Goal: Navigation & Orientation: Find specific page/section

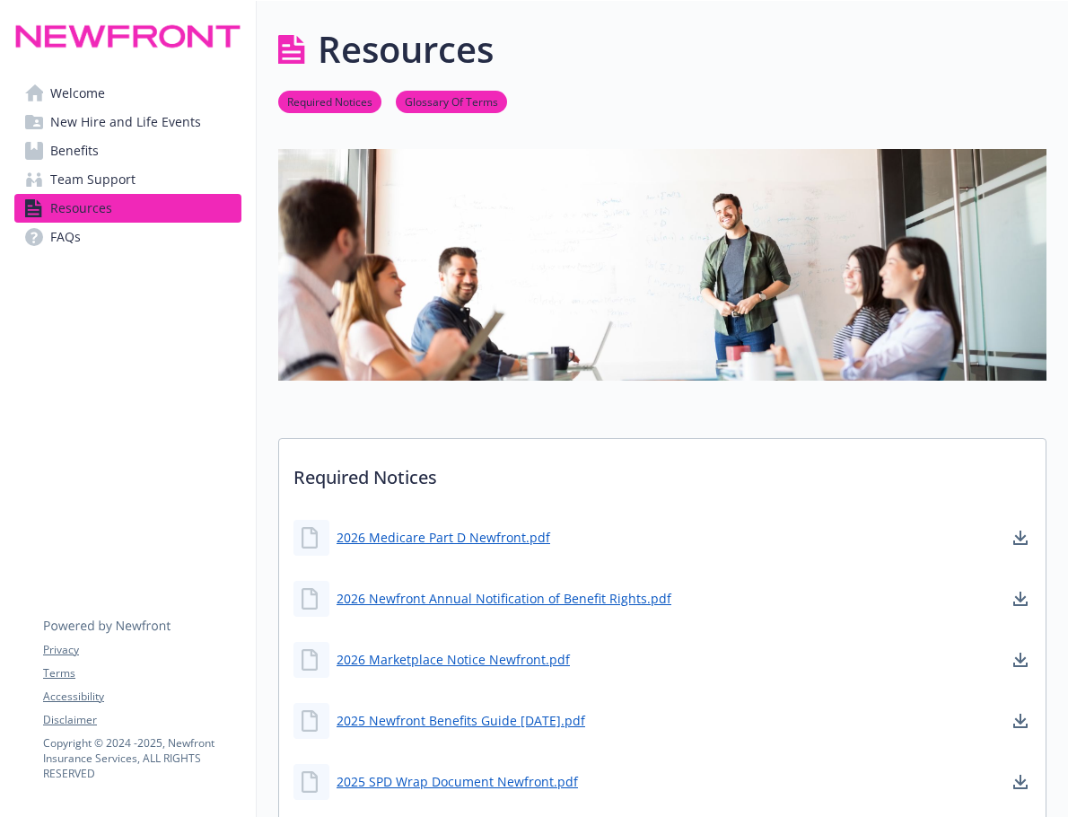
click at [113, 99] on link "Welcome" at bounding box center [127, 93] width 227 height 29
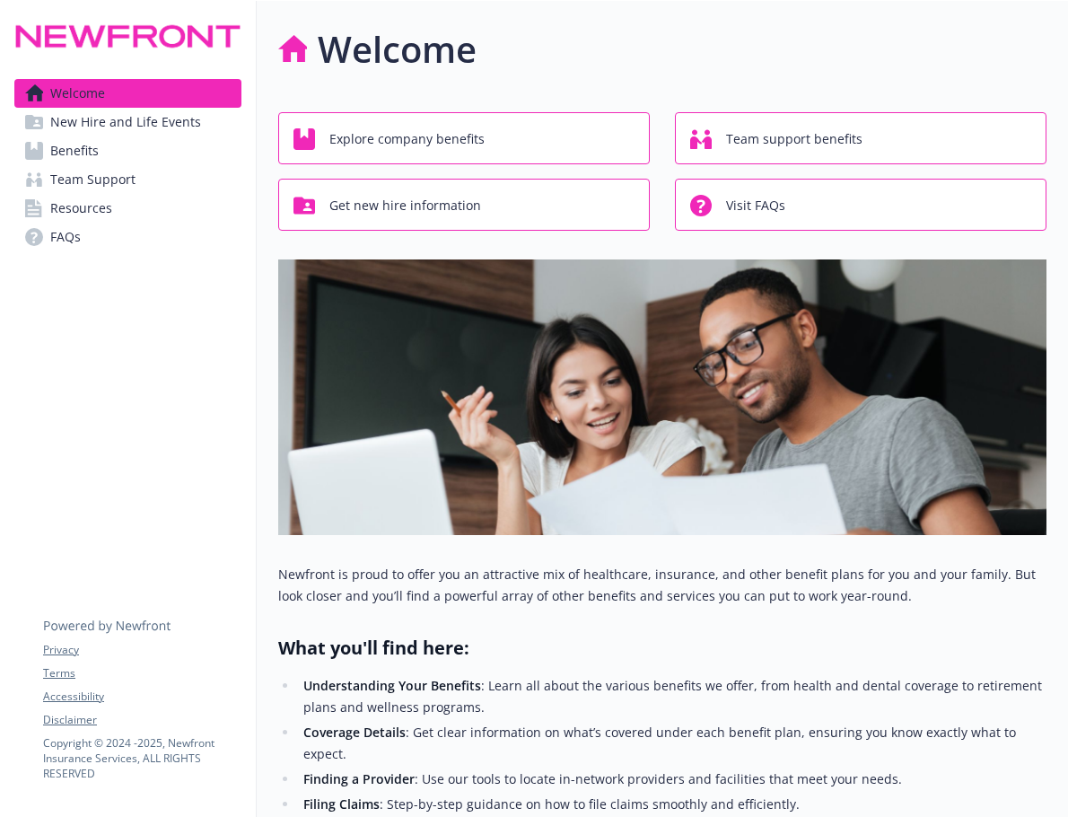
click at [121, 123] on span "New Hire and Life Events" at bounding box center [125, 122] width 151 height 29
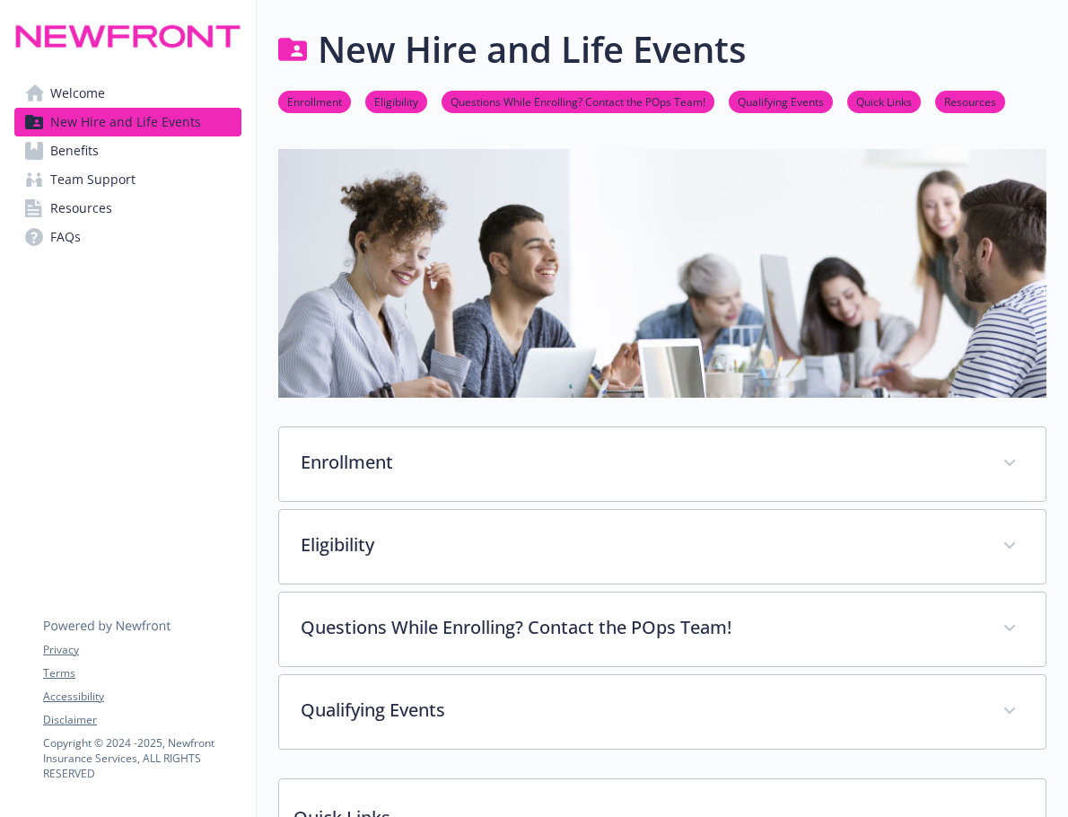
click at [116, 155] on link "Benefits" at bounding box center [127, 150] width 227 height 29
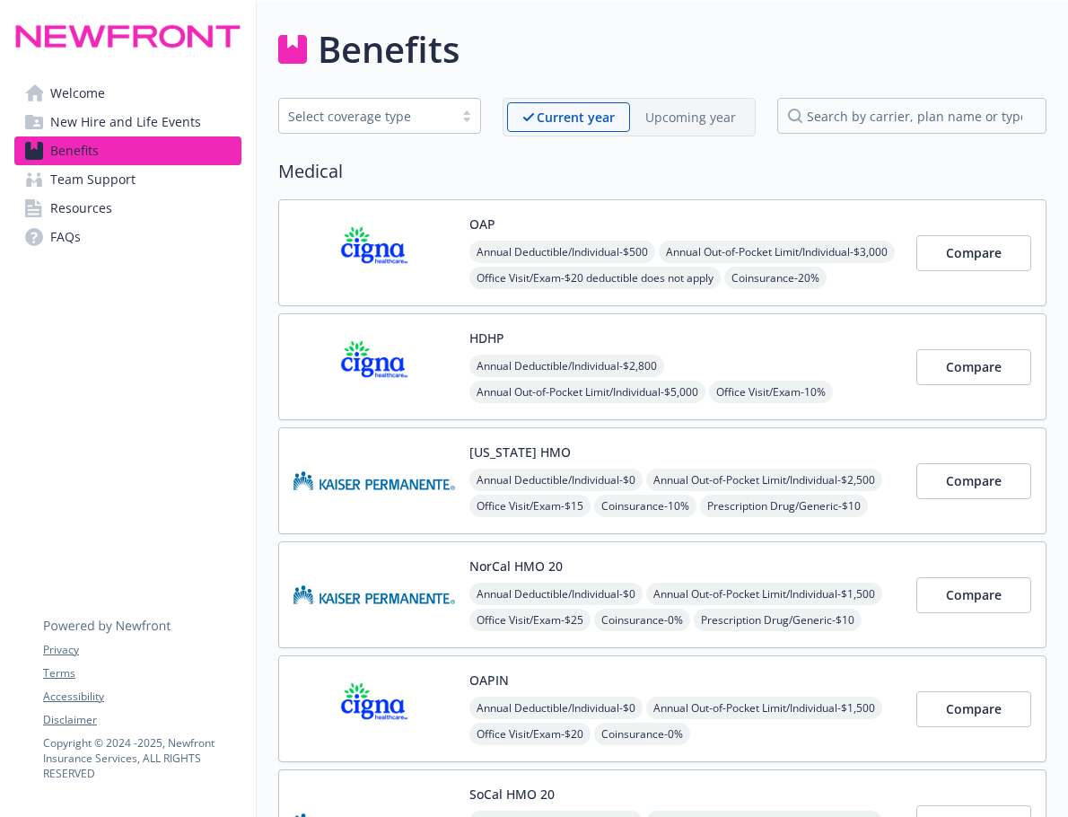
click at [137, 181] on link "Team Support" at bounding box center [127, 179] width 227 height 29
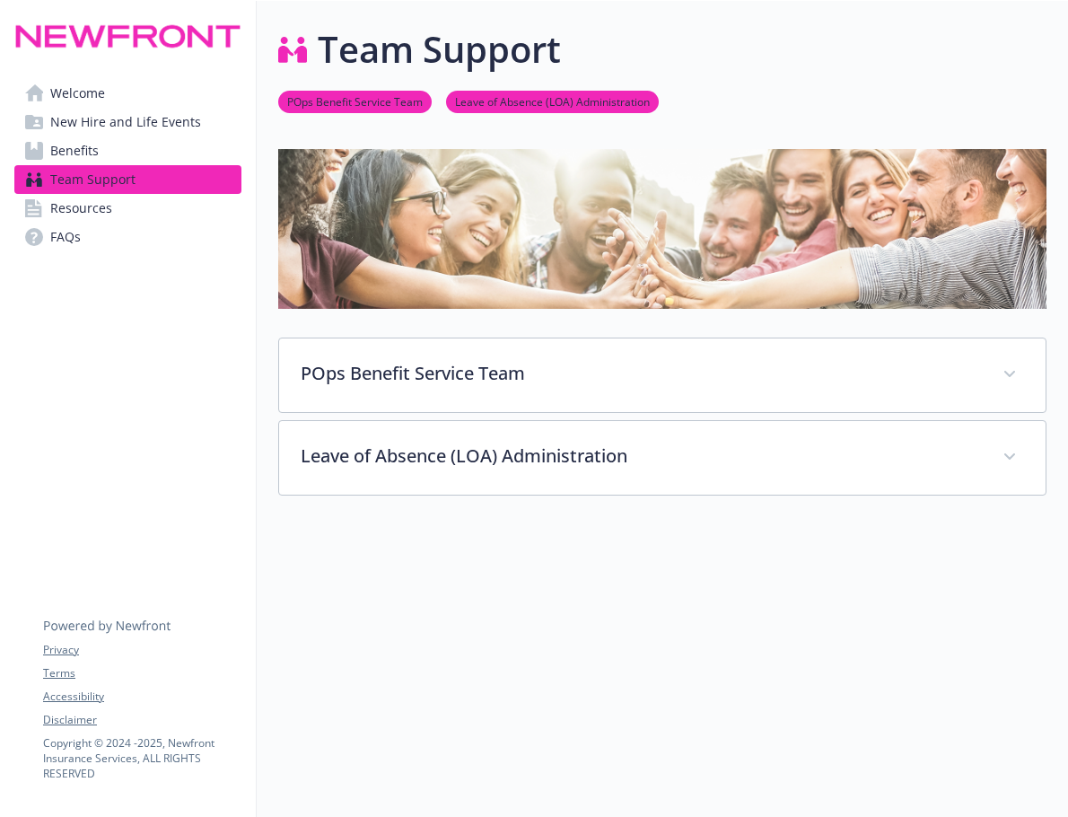
click at [133, 209] on link "Resources" at bounding box center [127, 208] width 227 height 29
